Goal: Task Accomplishment & Management: Use online tool/utility

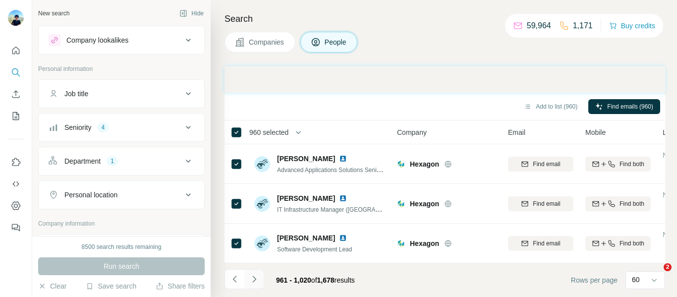
click at [256, 278] on icon "Navigate to next page" at bounding box center [254, 279] width 10 height 10
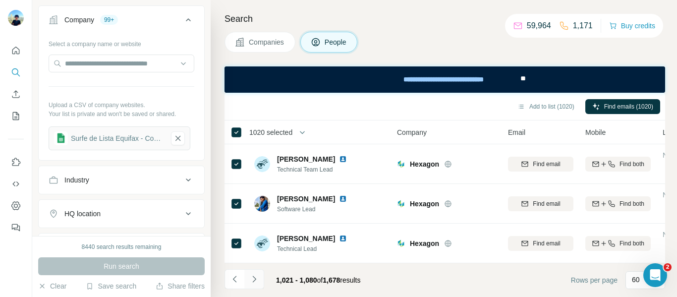
click at [255, 280] on icon "Navigate to next page" at bounding box center [253, 279] width 3 height 6
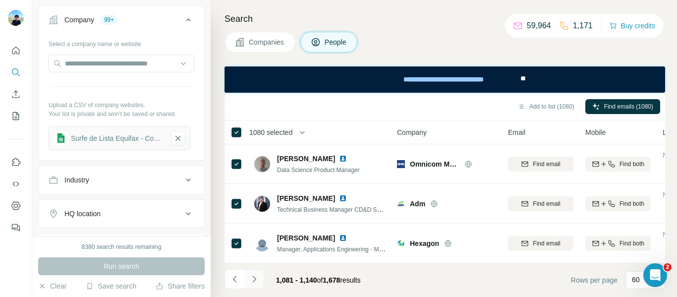
click at [256, 280] on icon "Navigate to next page" at bounding box center [254, 279] width 10 height 10
click at [253, 279] on icon "Navigate to next page" at bounding box center [254, 279] width 10 height 10
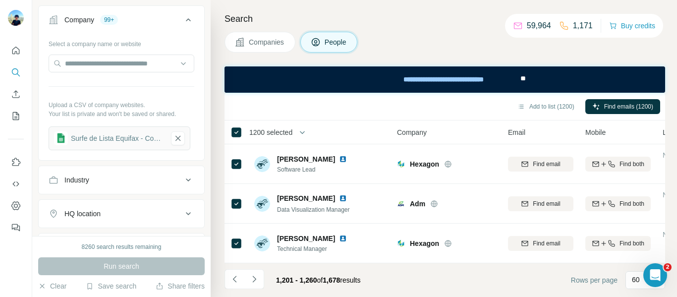
click at [257, 277] on icon "Navigate to next page" at bounding box center [254, 279] width 10 height 10
click at [256, 282] on icon "Navigate to next page" at bounding box center [254, 279] width 10 height 10
click at [256, 280] on icon "Navigate to next page" at bounding box center [254, 279] width 10 height 10
click at [255, 278] on icon "Navigate to next page" at bounding box center [254, 279] width 10 height 10
click at [256, 283] on icon "Navigate to next page" at bounding box center [254, 279] width 10 height 10
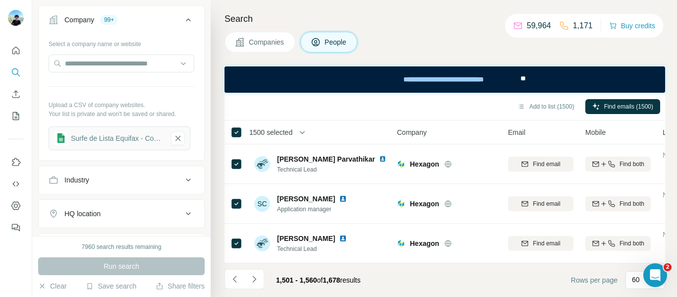
click at [254, 280] on icon "Navigate to next page" at bounding box center [254, 279] width 10 height 10
click at [255, 277] on icon "Navigate to next page" at bounding box center [254, 279] width 10 height 10
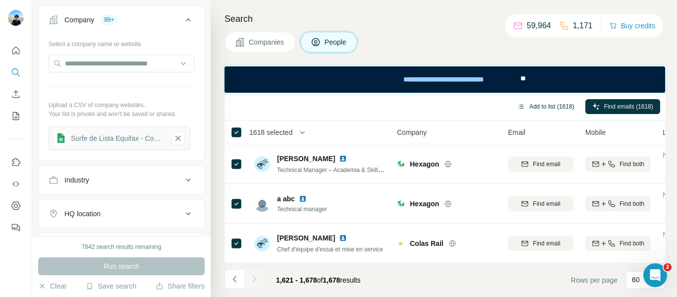
click at [545, 106] on button "Add to list (1618)" at bounding box center [546, 106] width 71 height 15
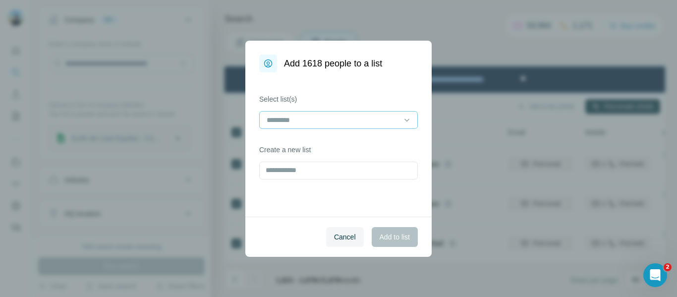
click at [304, 121] on input at bounding box center [333, 120] width 134 height 11
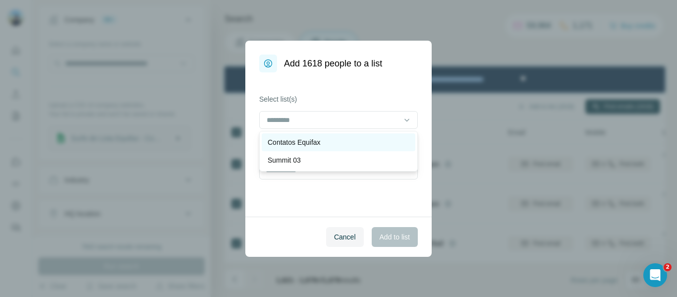
click at [319, 145] on p "Contatos Equifax" at bounding box center [294, 142] width 53 height 10
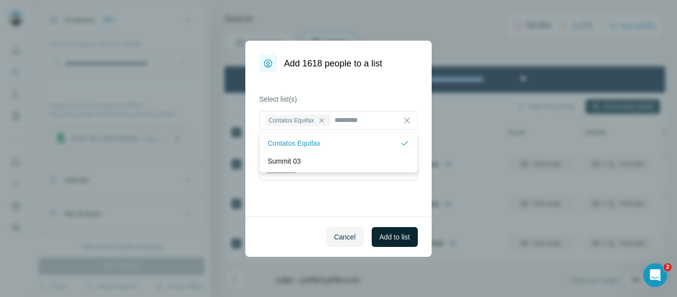
click at [412, 241] on button "Add to list" at bounding box center [395, 237] width 46 height 20
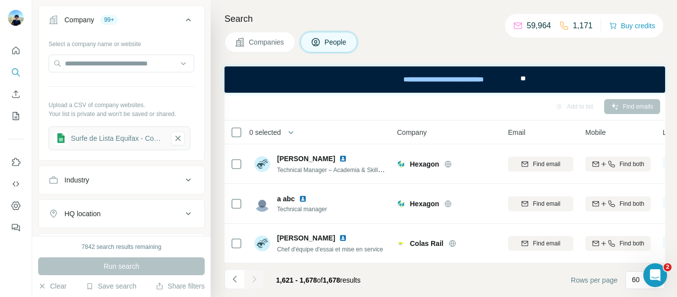
click at [247, 99] on div "Add to list Find emails" at bounding box center [445, 106] width 431 height 17
click at [12, 116] on icon "My lists" at bounding box center [16, 116] width 10 height 10
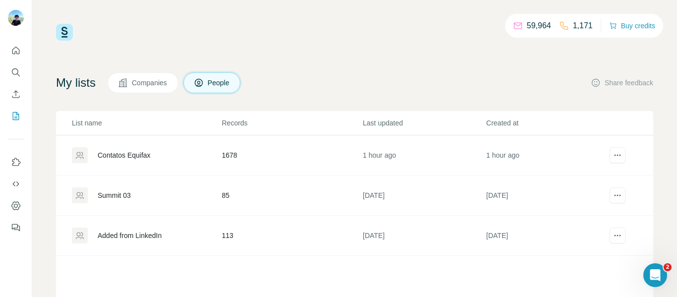
click at [149, 158] on div "Contatos Equifax" at bounding box center [124, 155] width 53 height 10
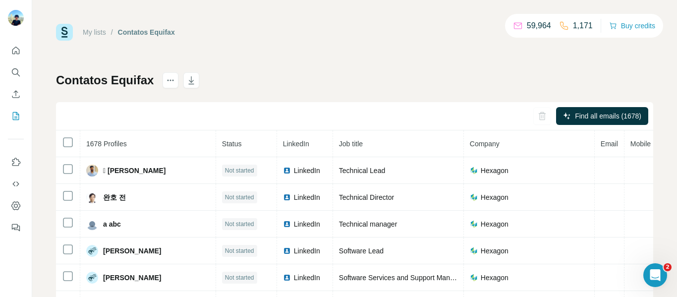
click at [243, 51] on div "My lists / Contatos Equifax 59,964 1,171 Buy credits Contatos Equifax Find all …" at bounding box center [355, 208] width 598 height 368
